Goal: Task Accomplishment & Management: Manage account settings

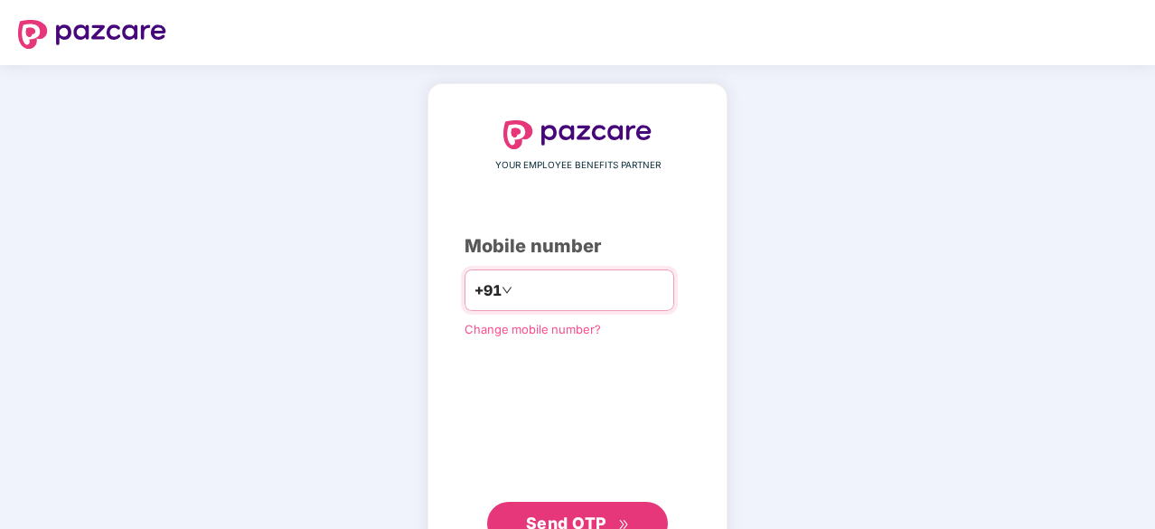
type input "**********"
click at [591, 503] on button "Send OTP" at bounding box center [577, 521] width 181 height 43
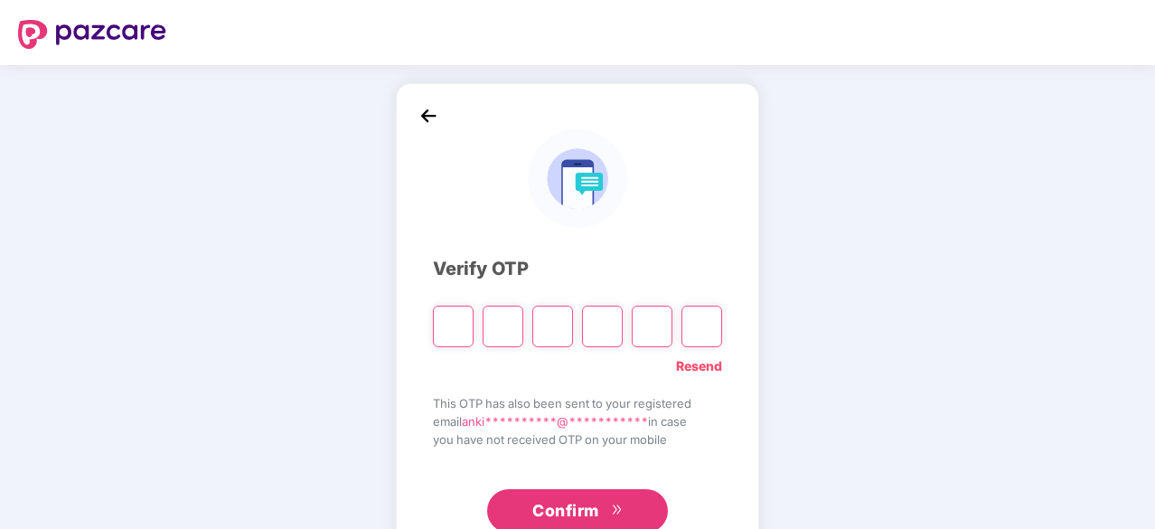
type input "*"
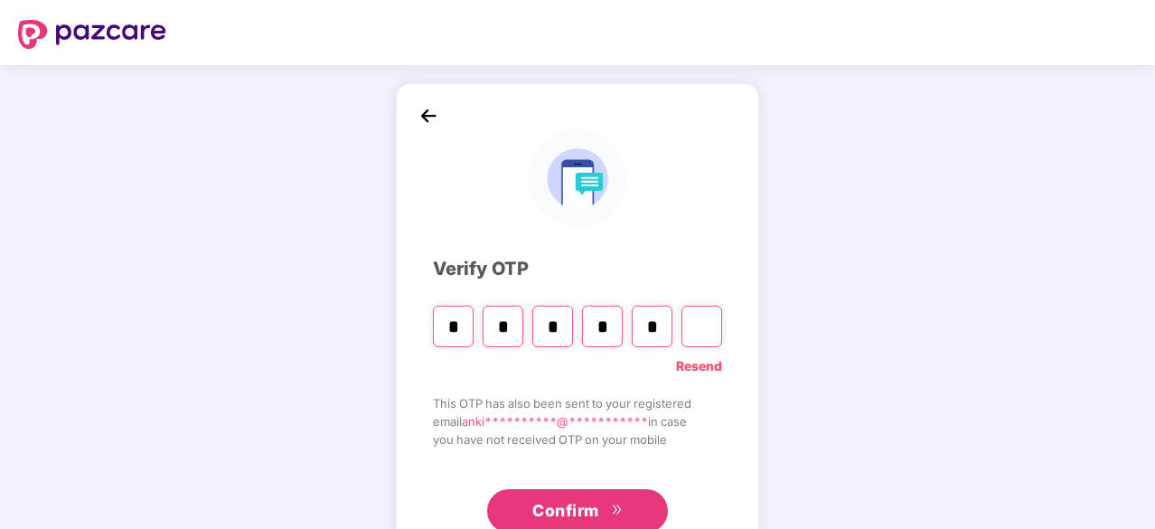
type input "*"
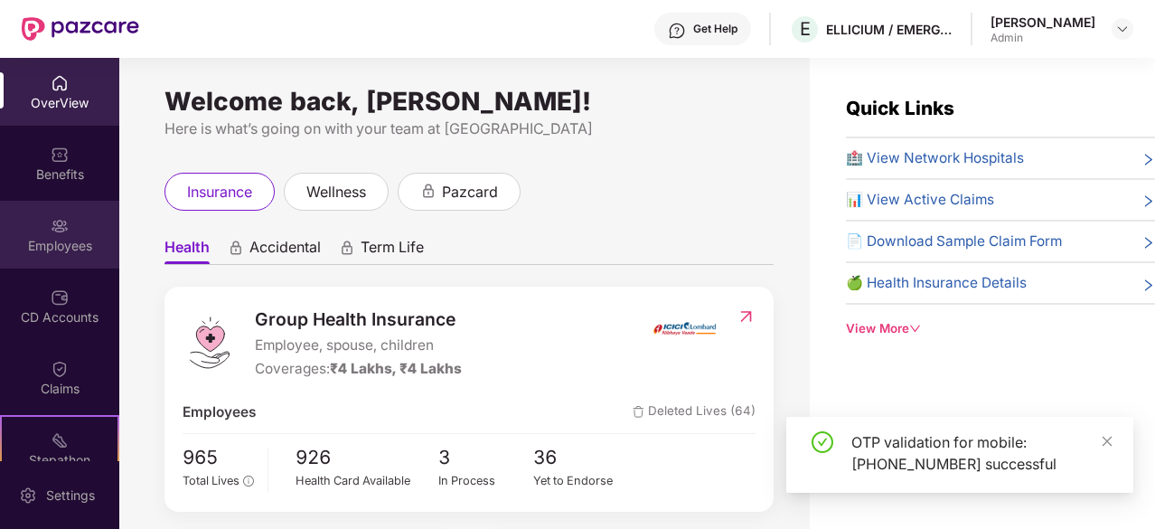
click at [63, 249] on div "Employees" at bounding box center [59, 246] width 119 height 18
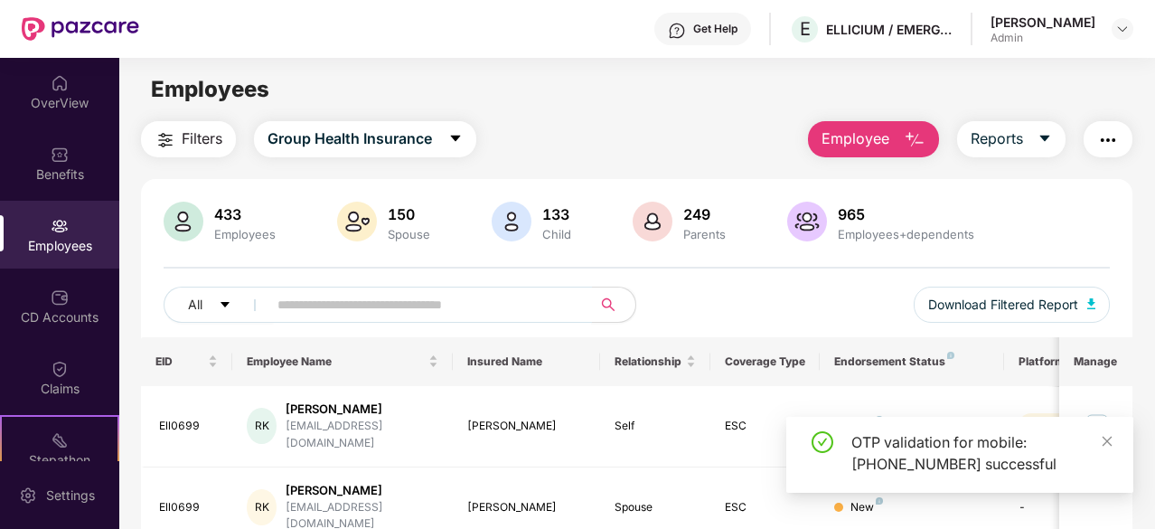
click at [365, 314] on input "text" at bounding box center [422, 304] width 290 height 27
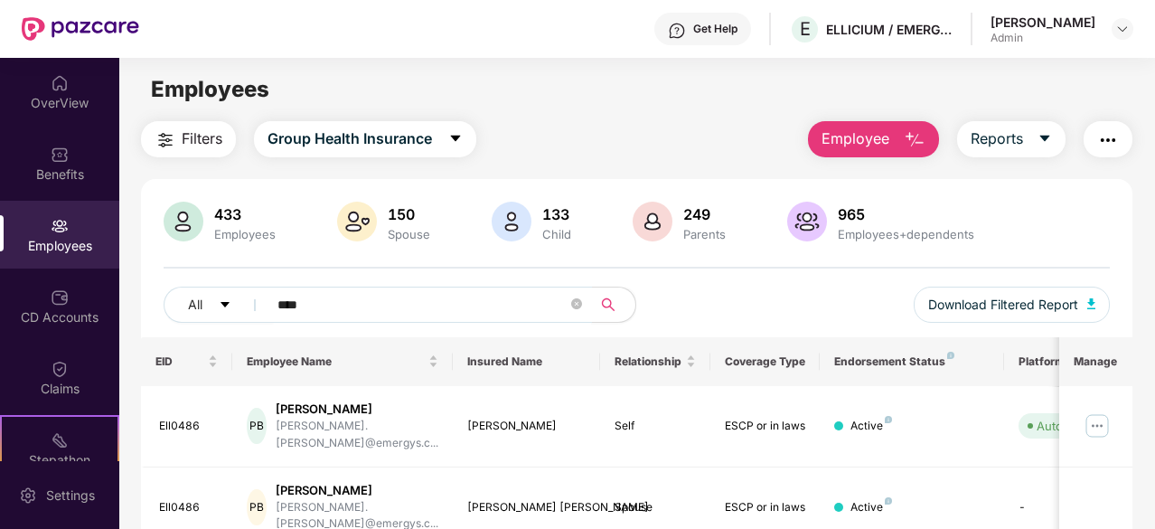
scroll to position [181, 0]
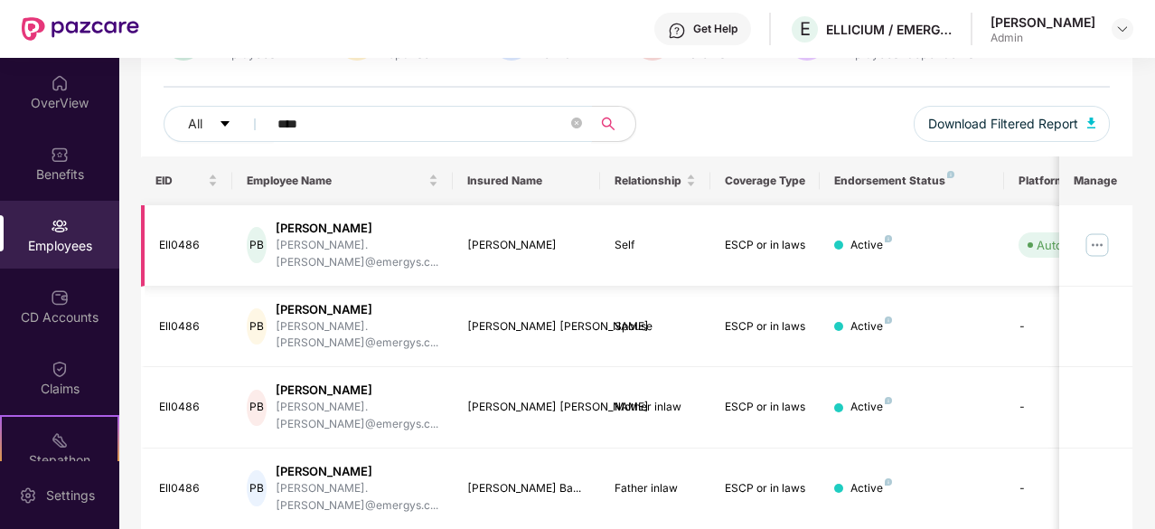
type input "****"
click at [1101, 232] on img at bounding box center [1096, 244] width 29 height 29
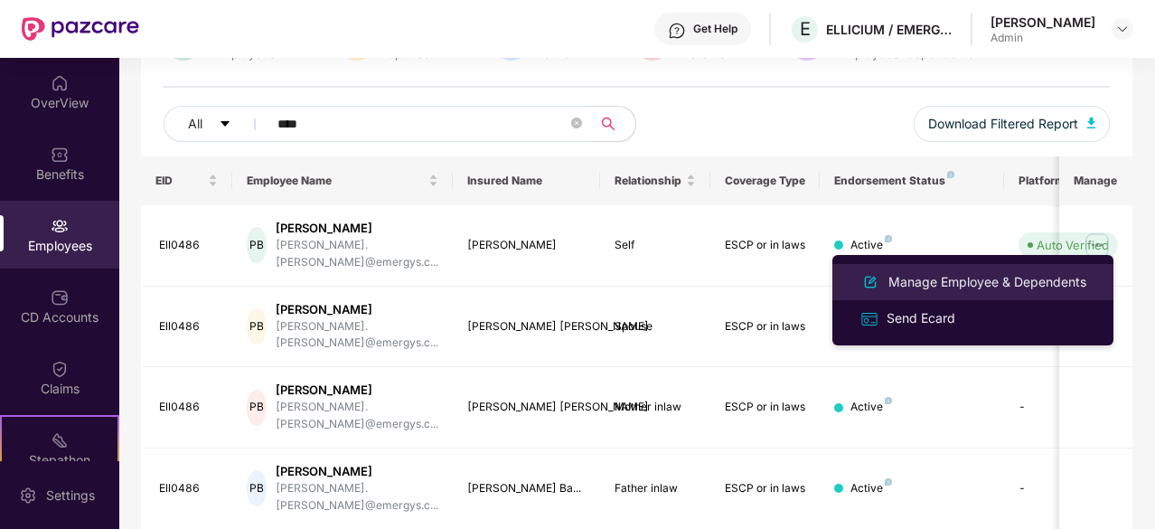
click at [1056, 270] on li "Manage Employee & Dependents" at bounding box center [972, 282] width 281 height 36
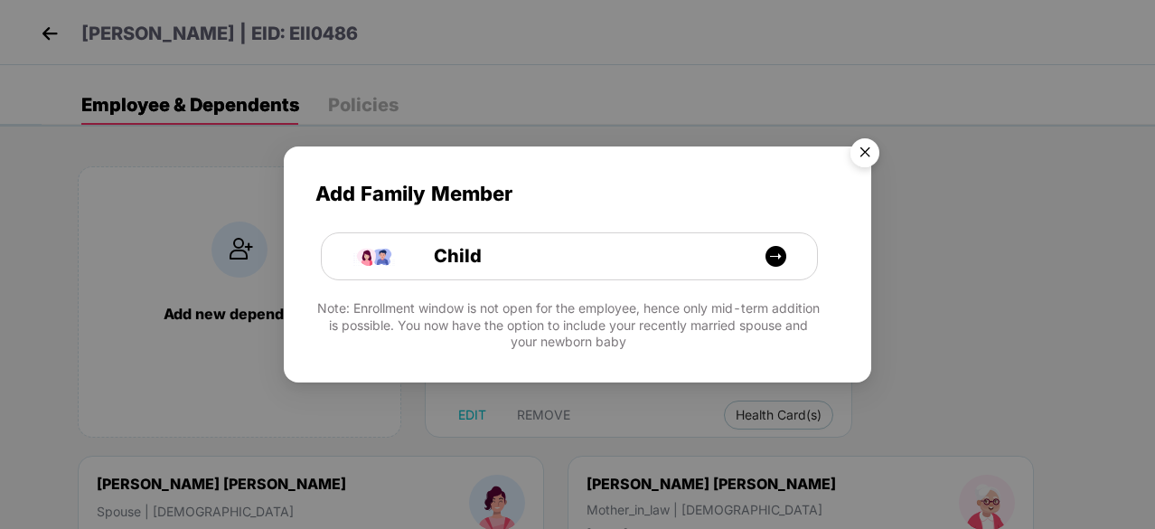
click at [875, 164] on img "Close" at bounding box center [864, 155] width 51 height 51
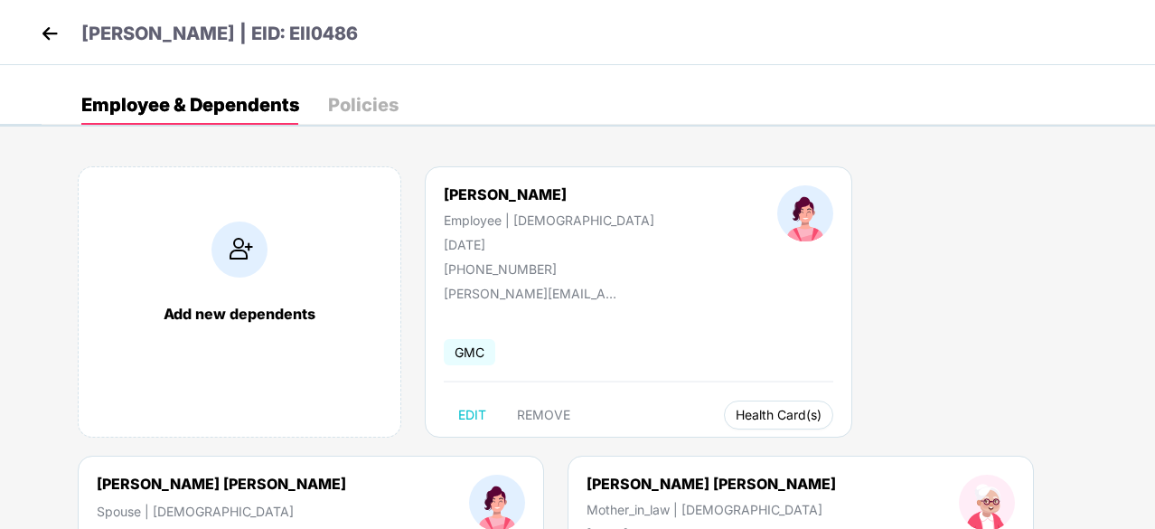
click at [736, 418] on span "Health Card(s)" at bounding box center [779, 414] width 86 height 9
click at [705, 445] on span "Health Insurance(ESCP or parent-in-law)" at bounding box center [770, 450] width 270 height 20
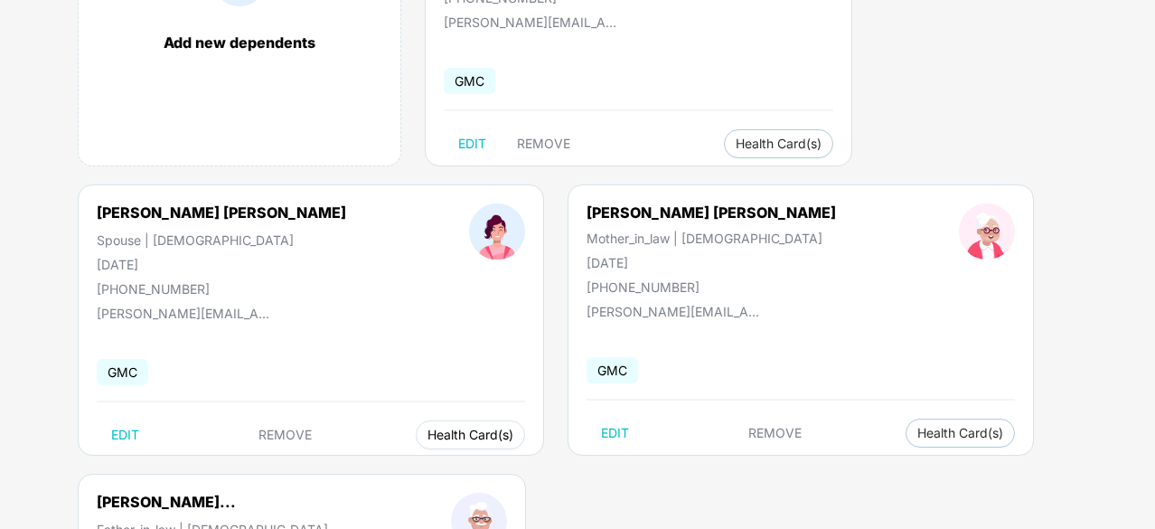
click at [427, 438] on span "Health Card(s)" at bounding box center [470, 434] width 86 height 9
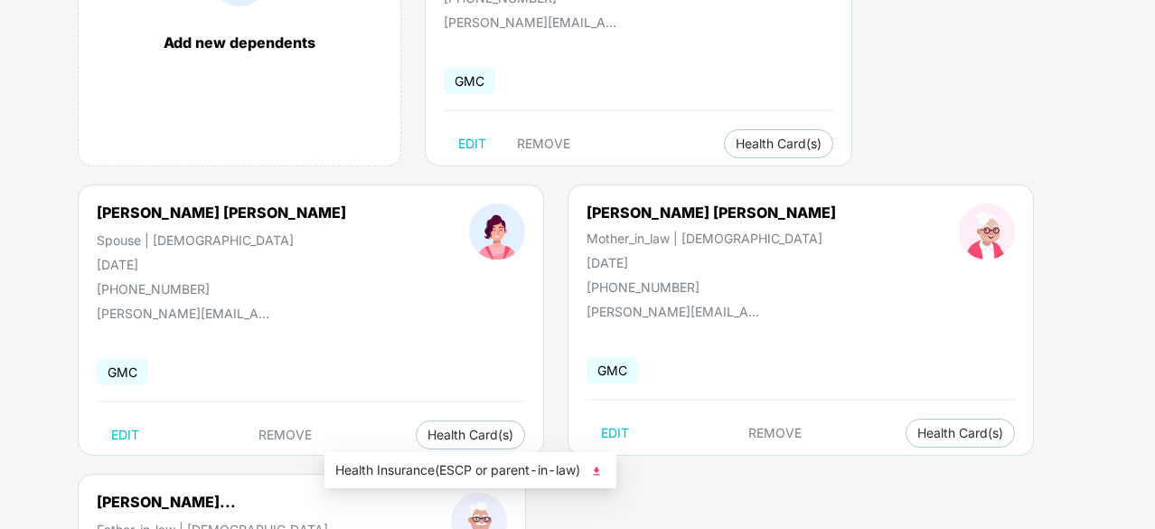
click at [442, 462] on span "Health Insurance(ESCP or parent-in-law)" at bounding box center [470, 470] width 270 height 20
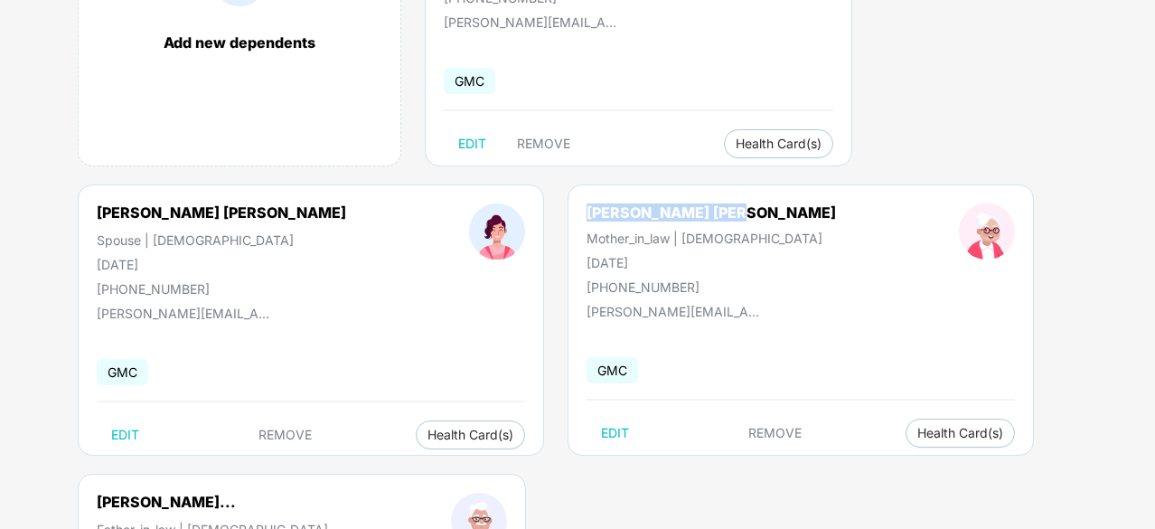
drag, startPoint x: 493, startPoint y: 207, endPoint x: 640, endPoint y: 211, distance: 146.4
click at [640, 211] on div "[PERSON_NAME] [PERSON_NAME] Mother_in_law | [DEMOGRAPHIC_DATA] [DATE] [PHONE_NU…" at bounding box center [711, 248] width 372 height 91
copy div "[PERSON_NAME] [PERSON_NAME]"
click at [917, 436] on span "Health Card(s)" at bounding box center [960, 432] width 86 height 9
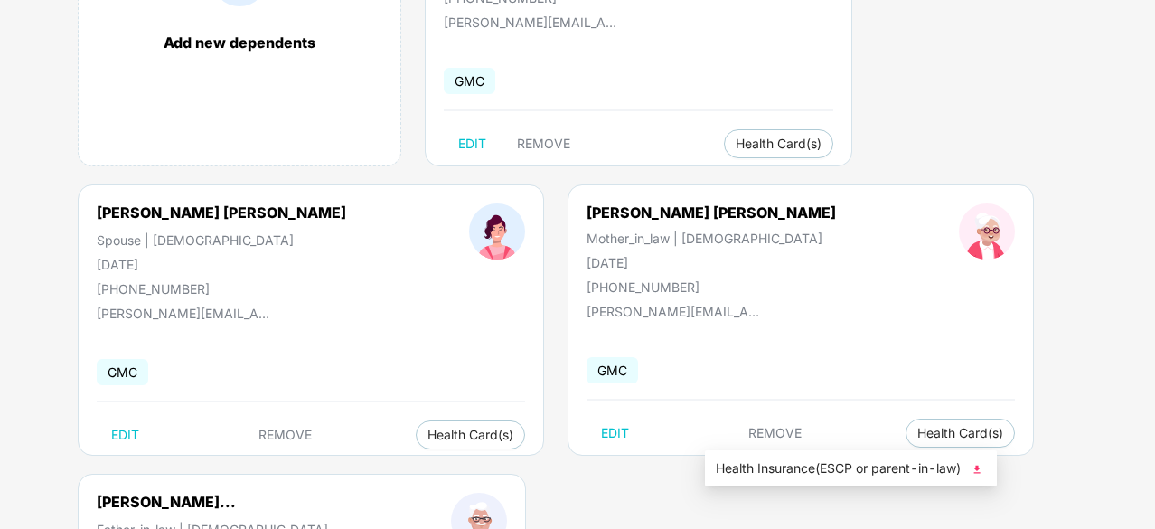
click at [788, 471] on span "Health Insurance(ESCP or parent-in-law)" at bounding box center [851, 468] width 270 height 20
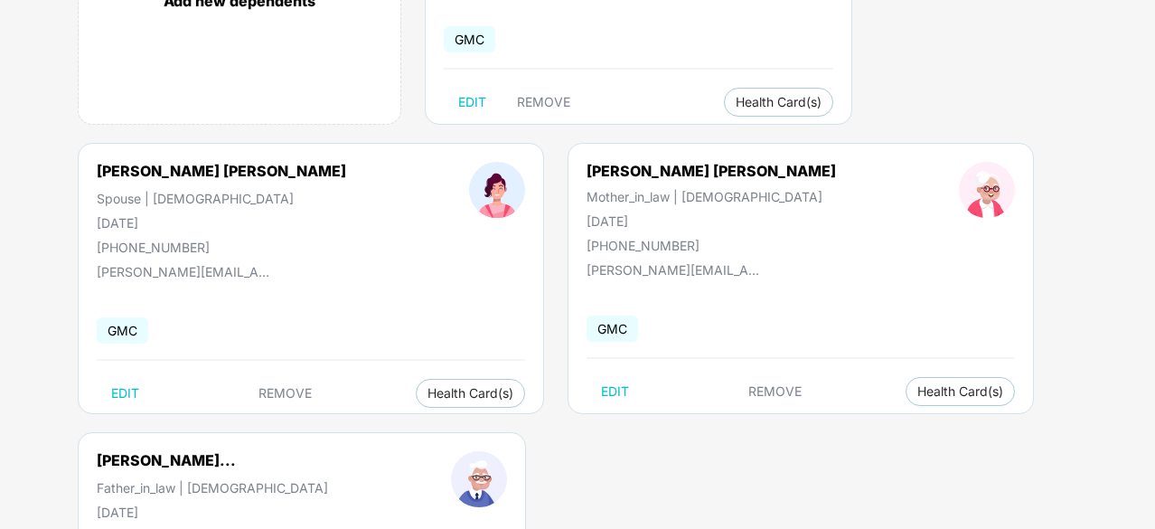
scroll to position [361, 0]
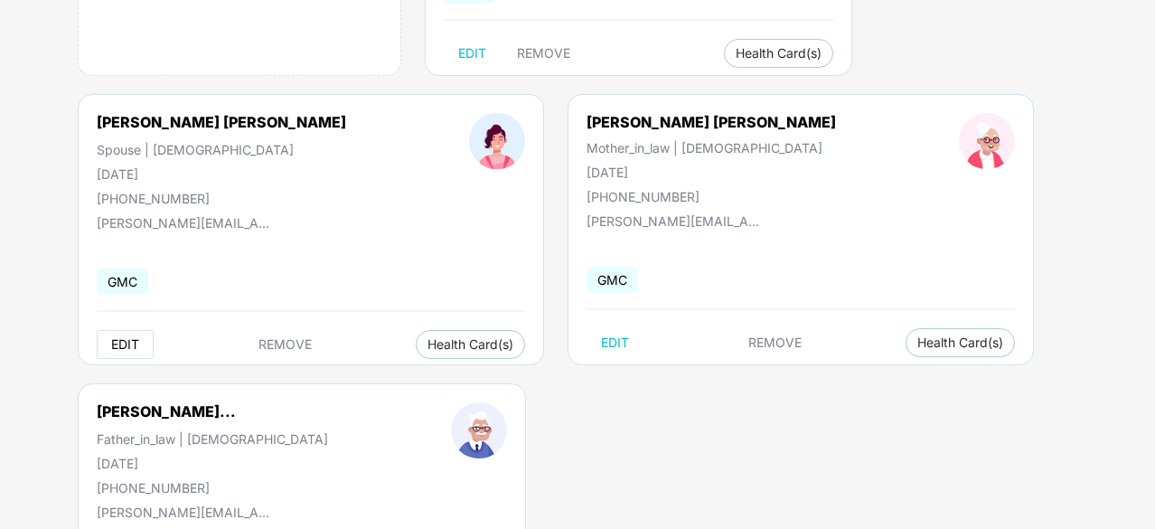
click at [111, 341] on span "EDIT" at bounding box center [125, 344] width 28 height 14
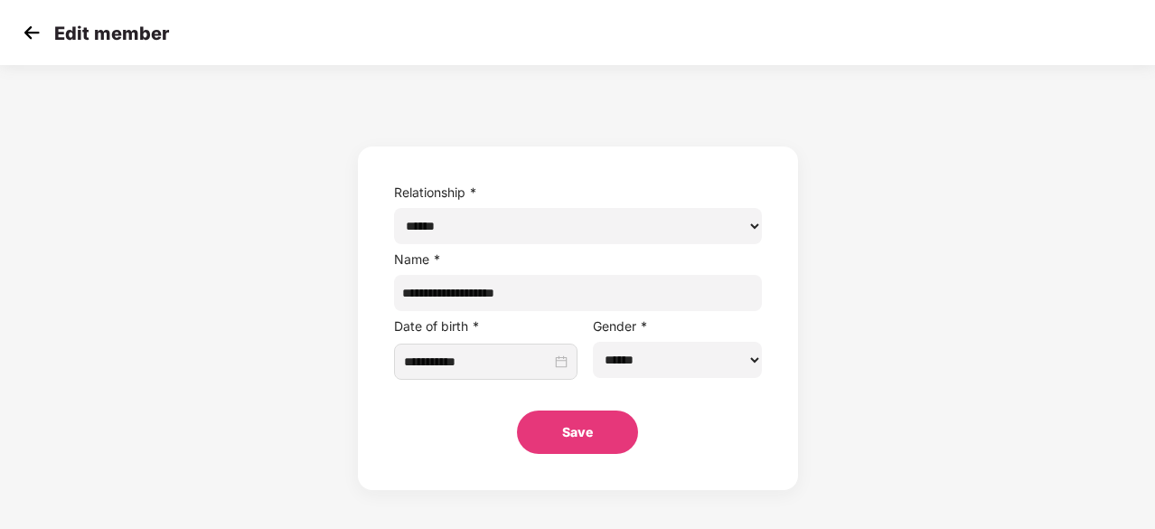
scroll to position [0, 0]
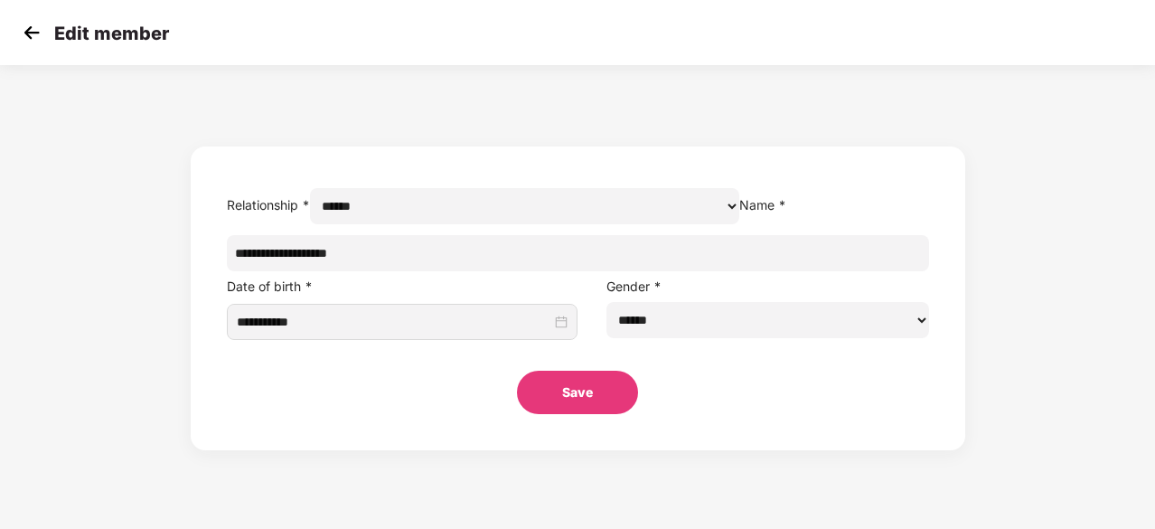
click at [760, 338] on select "****** **** ******" at bounding box center [767, 320] width 322 height 36
select select "****"
click at [606, 338] on select "****** **** ******" at bounding box center [767, 320] width 322 height 36
click at [565, 414] on button "Save" at bounding box center [577, 391] width 121 height 43
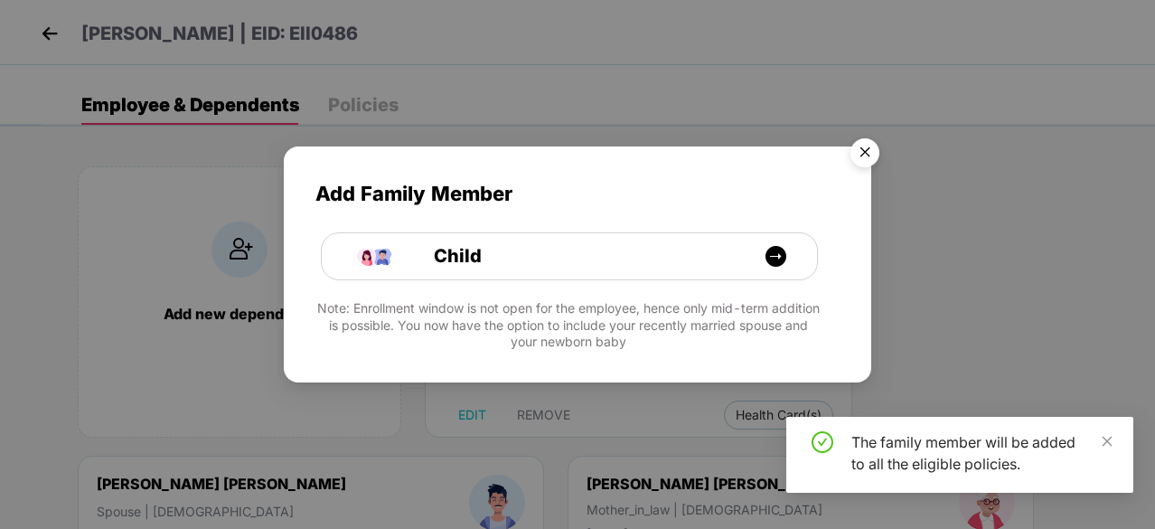
click at [870, 144] on img "Close" at bounding box center [864, 155] width 51 height 51
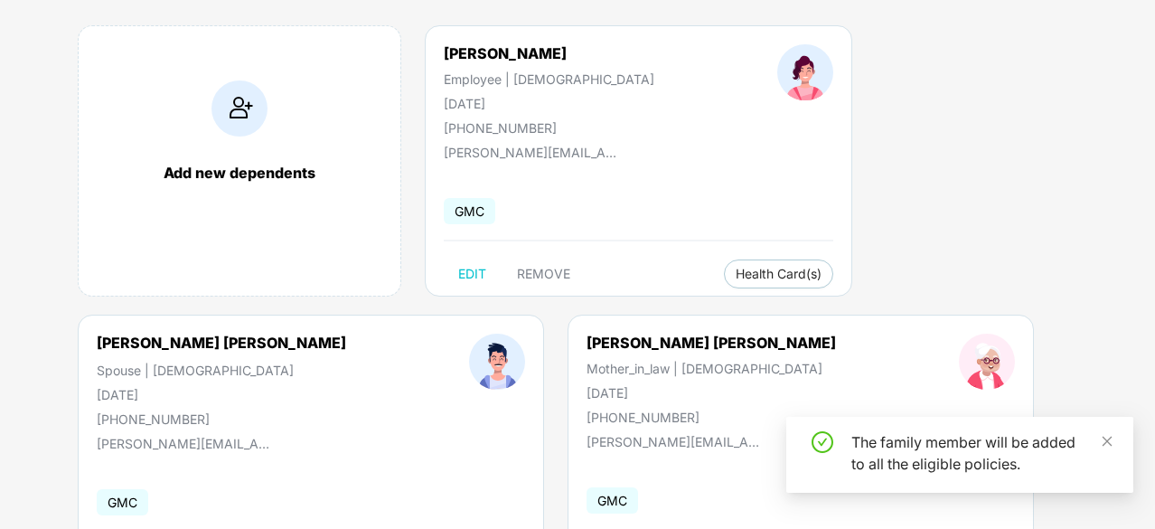
scroll to position [271, 0]
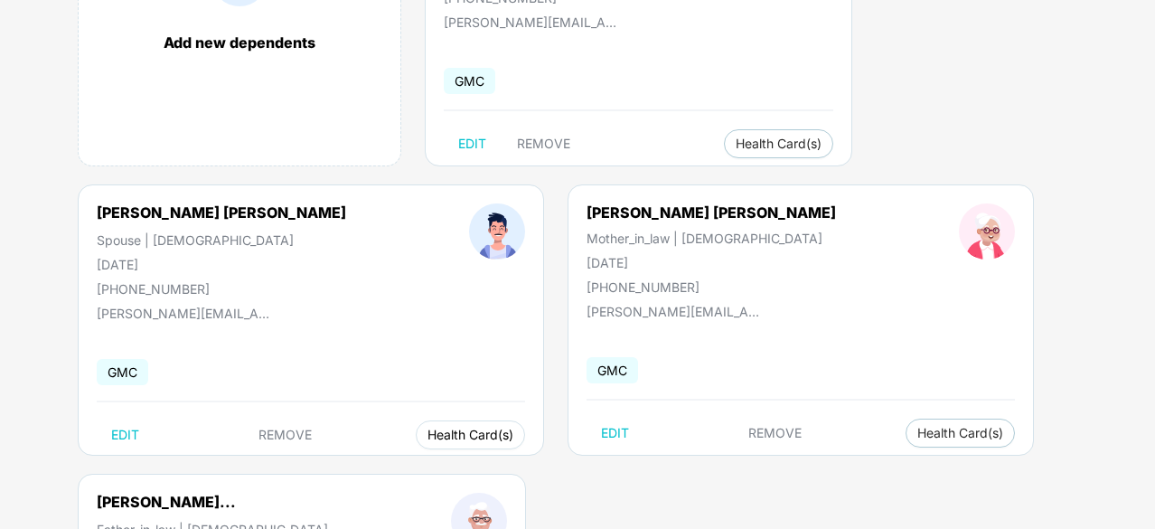
click at [427, 435] on span "Health Card(s)" at bounding box center [470, 434] width 86 height 9
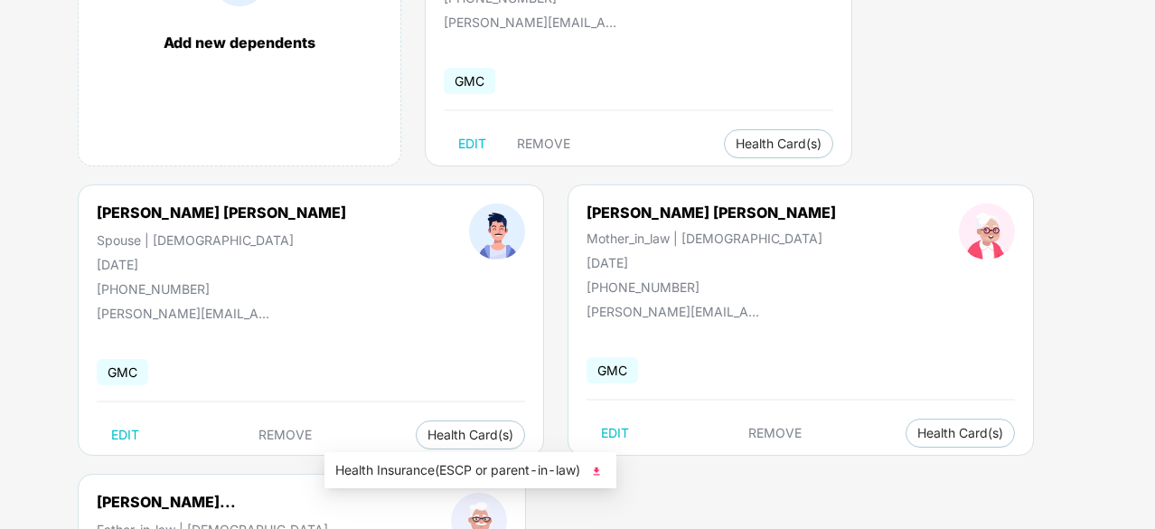
click at [437, 469] on span "Health Insurance(ESCP or parent-in-law)" at bounding box center [470, 470] width 270 height 20
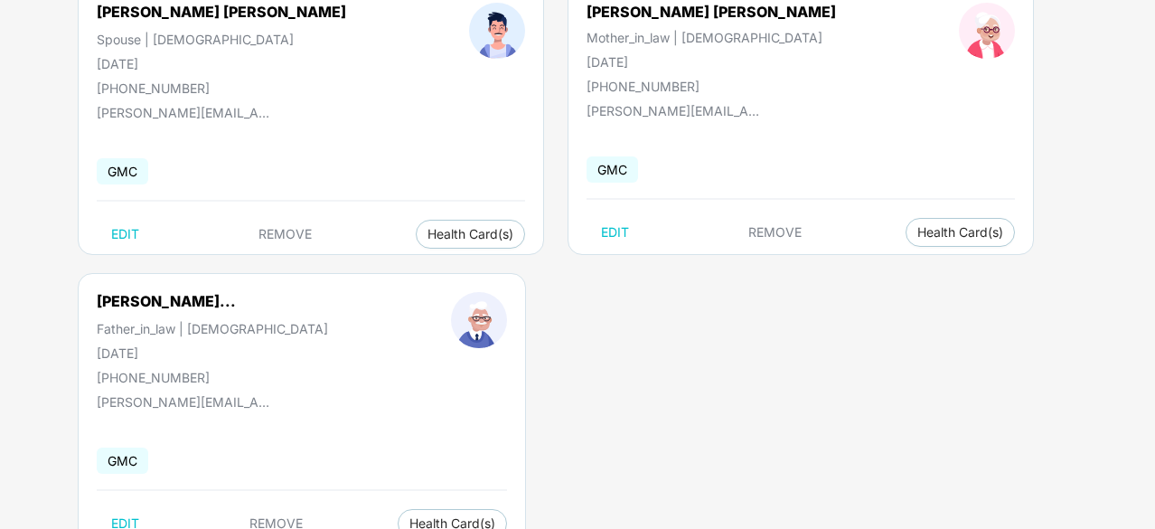
scroll to position [531, 0]
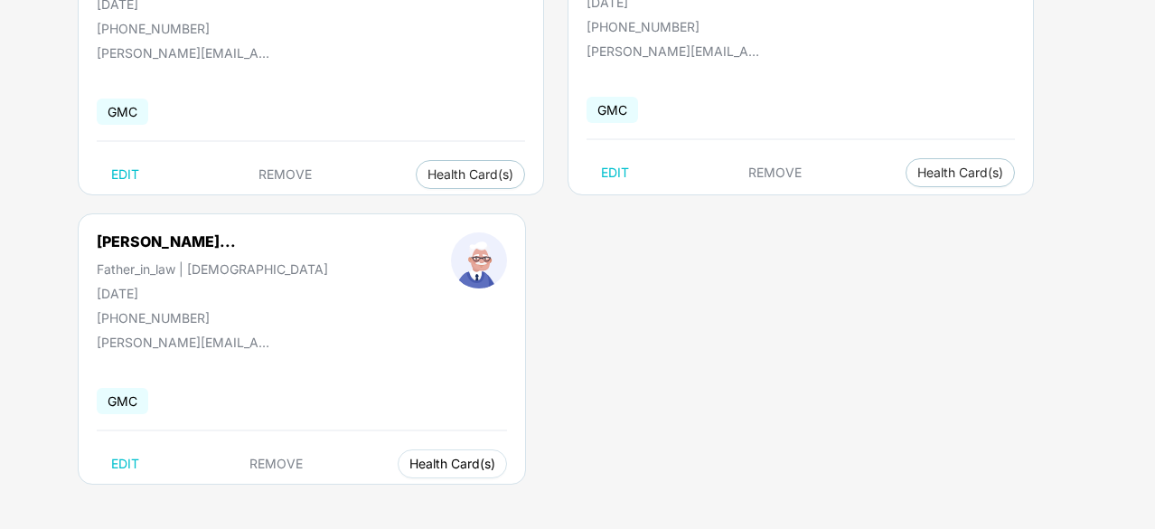
click at [398, 453] on button "Health Card(s)" at bounding box center [452, 463] width 109 height 29
click at [421, 508] on span "Health Insurance(ESCP or parent-in-law)" at bounding box center [490, 499] width 270 height 20
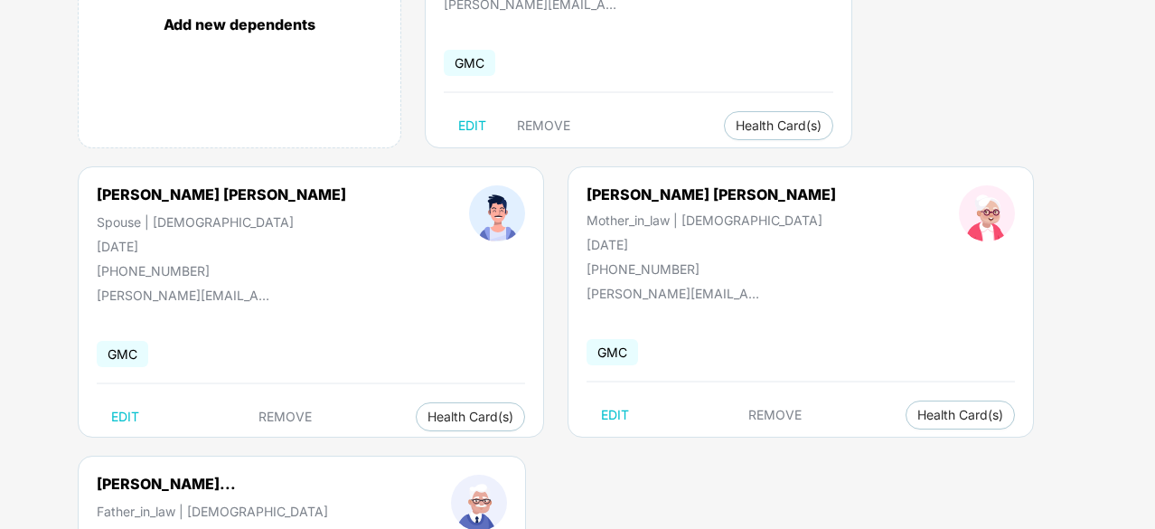
scroll to position [260, 0]
